Goal: Transaction & Acquisition: Purchase product/service

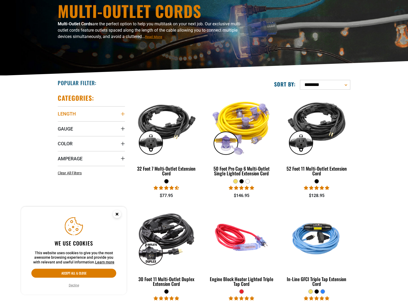
click at [123, 114] on icon "Length" at bounding box center [123, 114] width 4 height 4
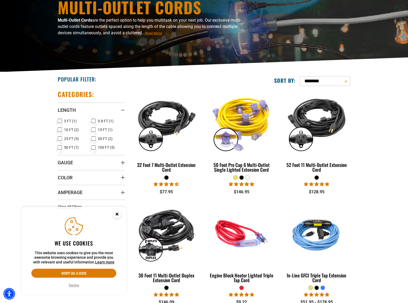
scroll to position [62, 0]
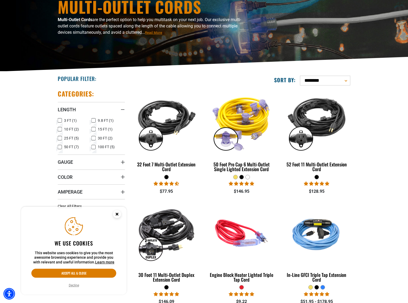
click at [93, 148] on icon at bounding box center [93, 147] width 4 height 7
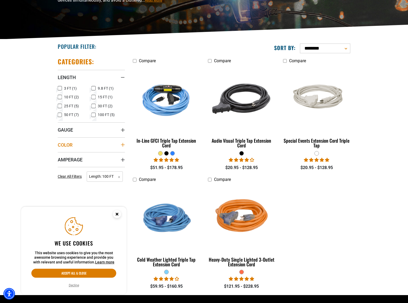
scroll to position [95, 0]
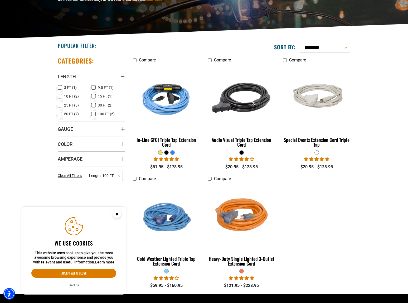
click at [126, 127] on div "Categories: Length Length 3 FT (1) 3 FT (1 product)" at bounding box center [91, 173] width 75 height 242
click at [123, 128] on icon "Gauge" at bounding box center [123, 129] width 4 height 4
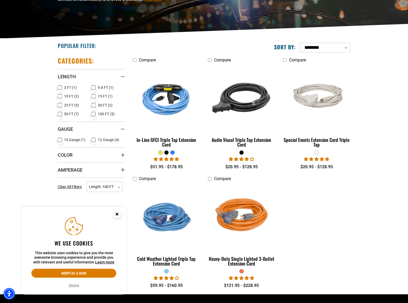
click at [94, 140] on icon at bounding box center [93, 140] width 4 height 7
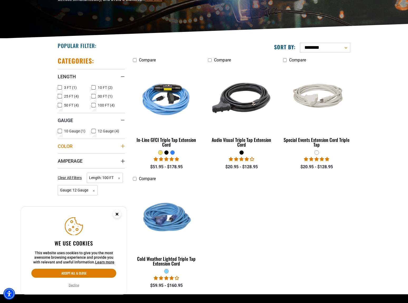
click at [122, 146] on icon "Color" at bounding box center [123, 146] width 4 height 4
click at [123, 181] on icon "Amperage" at bounding box center [123, 181] width 4 height 4
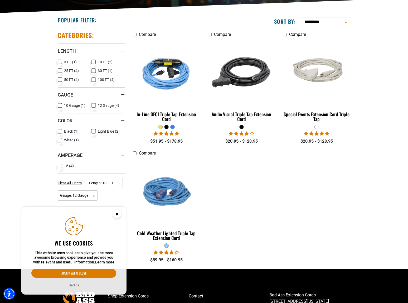
scroll to position [121, 0]
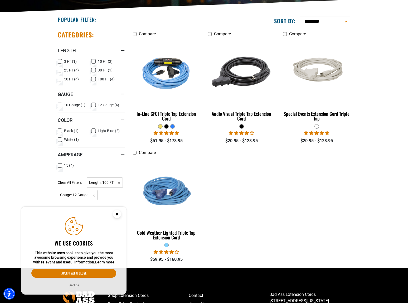
click at [59, 166] on icon at bounding box center [60, 165] width 4 height 7
click at [57, 130] on div "Categories: Length Length 3 FT (1) 3 FT (1 product)" at bounding box center [91, 147] width 75 height 242
click at [60, 130] on icon at bounding box center [60, 130] width 4 height 7
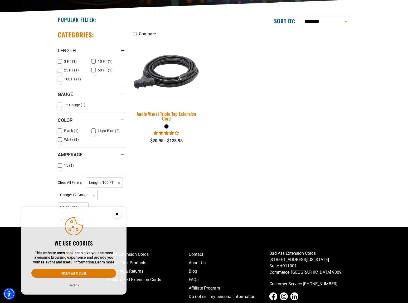
click at [173, 83] on img at bounding box center [167, 71] width 74 height 67
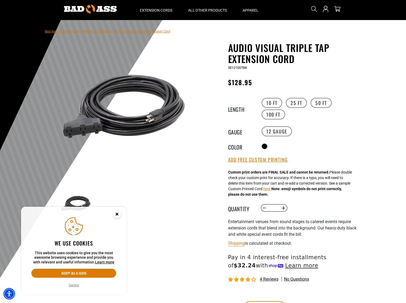
scroll to position [15, 0]
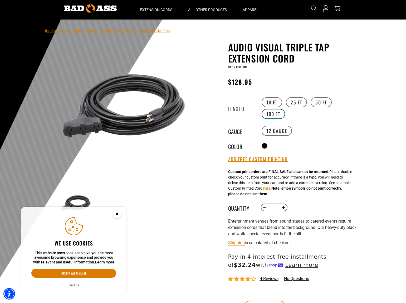
click at [273, 115] on label "100 FT" at bounding box center [273, 114] width 23 height 10
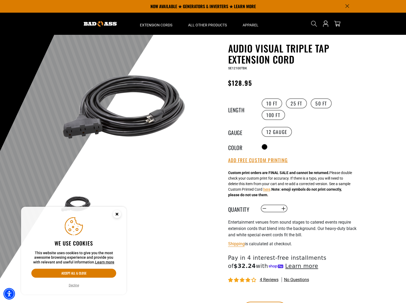
scroll to position [14, 0]
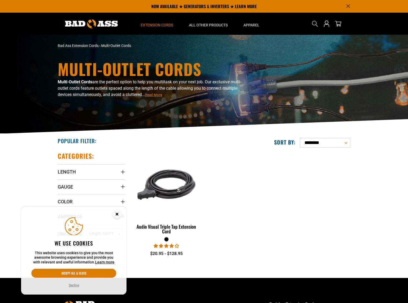
scroll to position [121, 0]
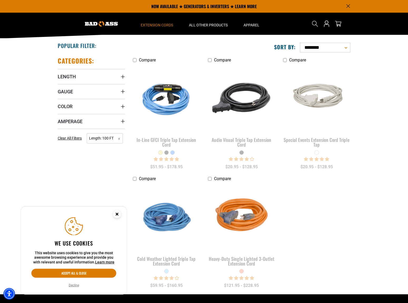
scroll to position [62, 0]
